Goal: Use online tool/utility: Use online tool/utility

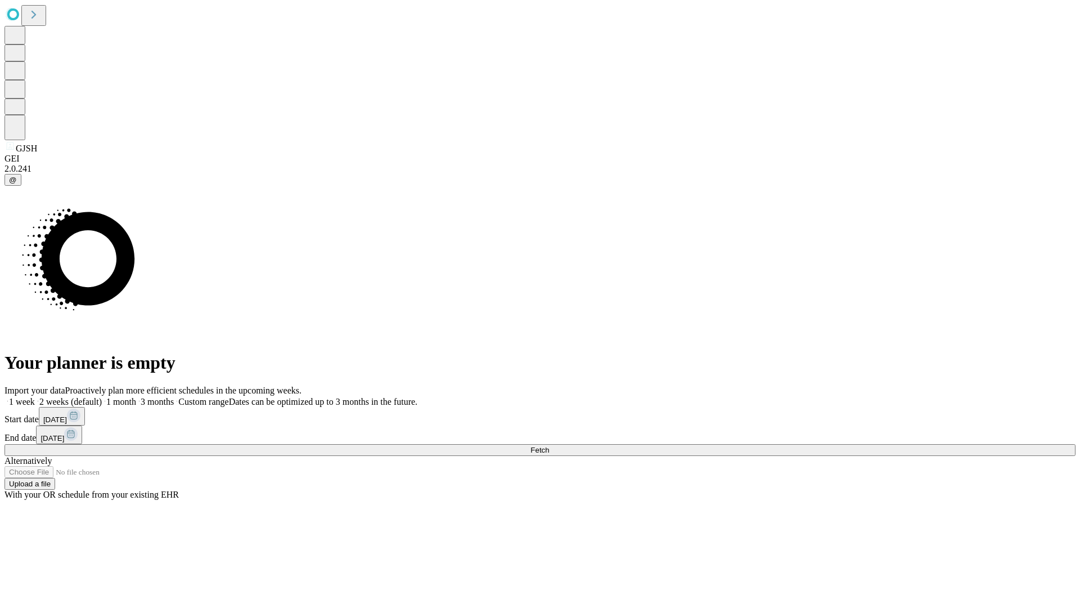
click at [549, 446] on span "Fetch" at bounding box center [540, 450] width 19 height 8
